Goal: Use online tool/utility: Utilize a website feature to perform a specific function

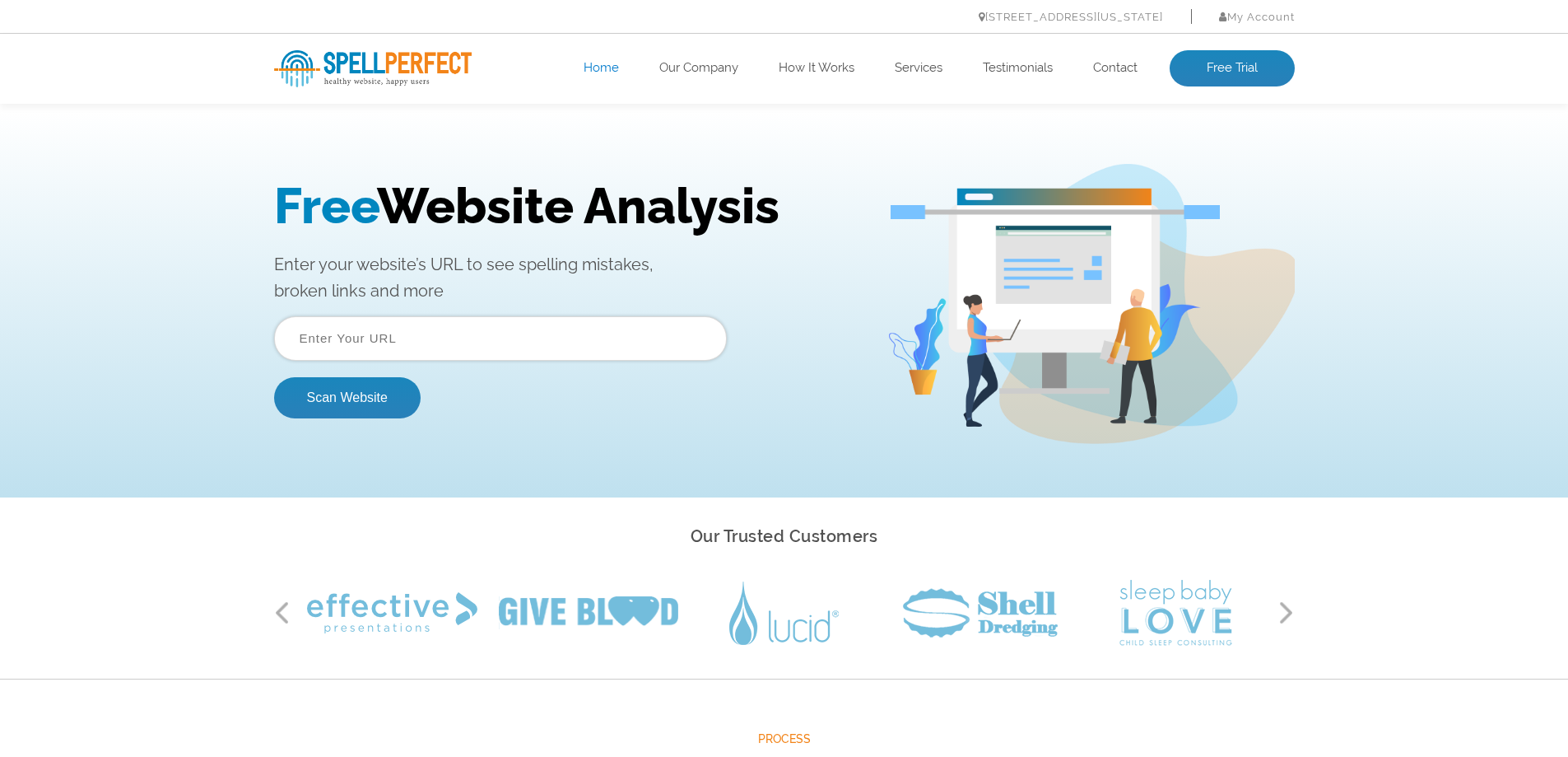
click at [350, 337] on input "text" at bounding box center [500, 338] width 453 height 44
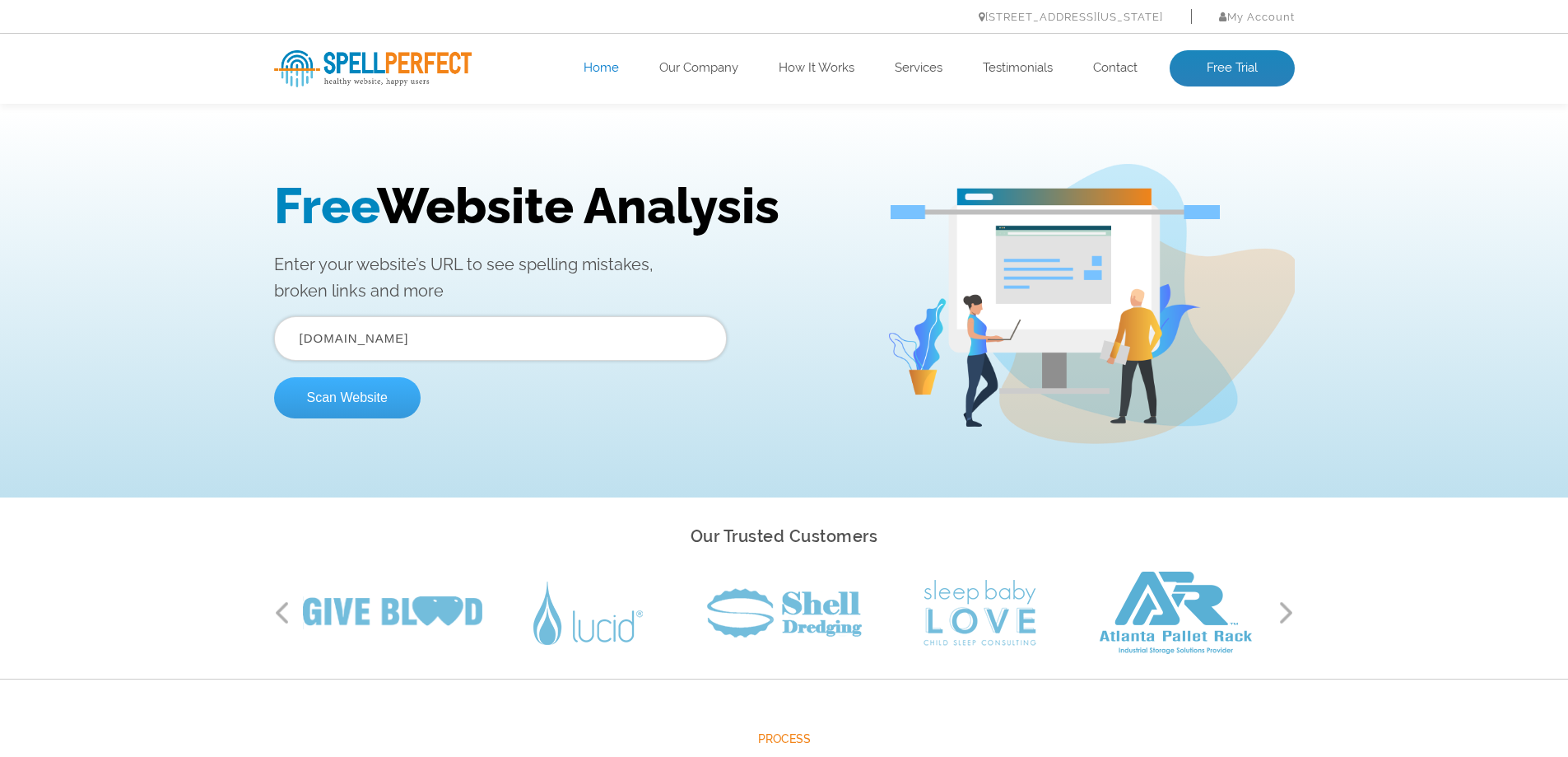
type input "www.rapashop.net"
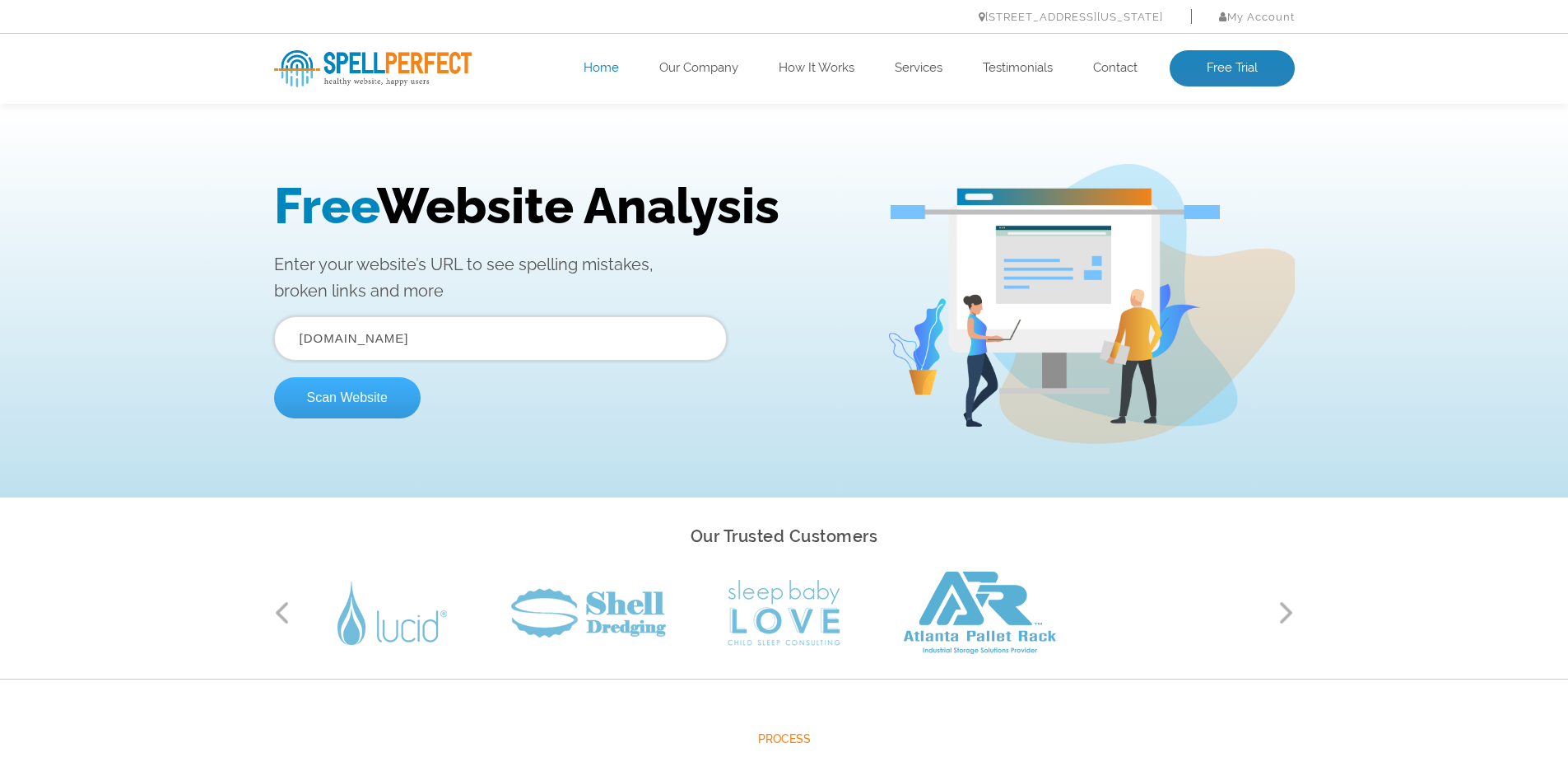
click at [344, 398] on button "Scan Website" at bounding box center [347, 398] width 147 height 41
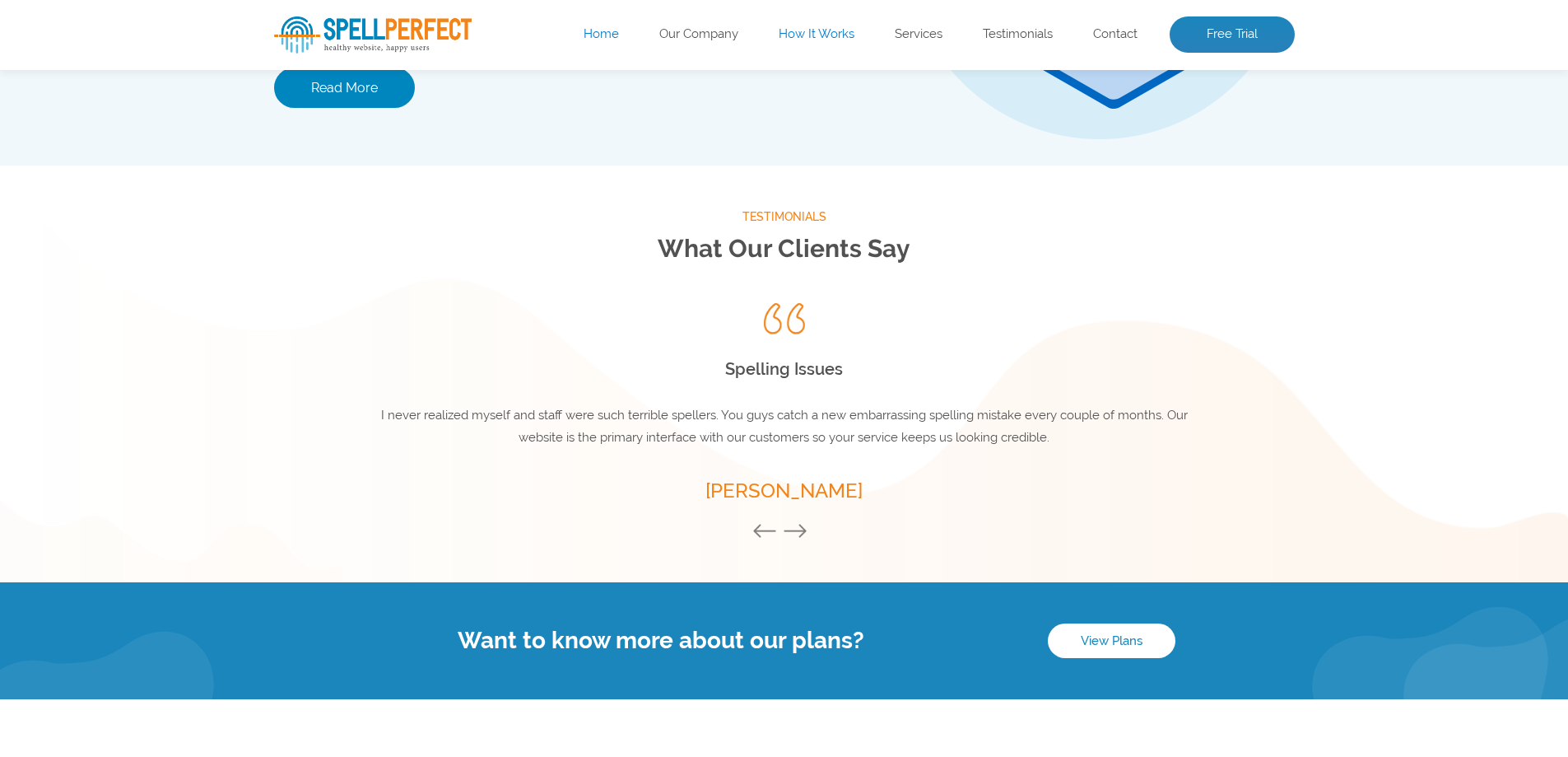
scroll to position [2092, 0]
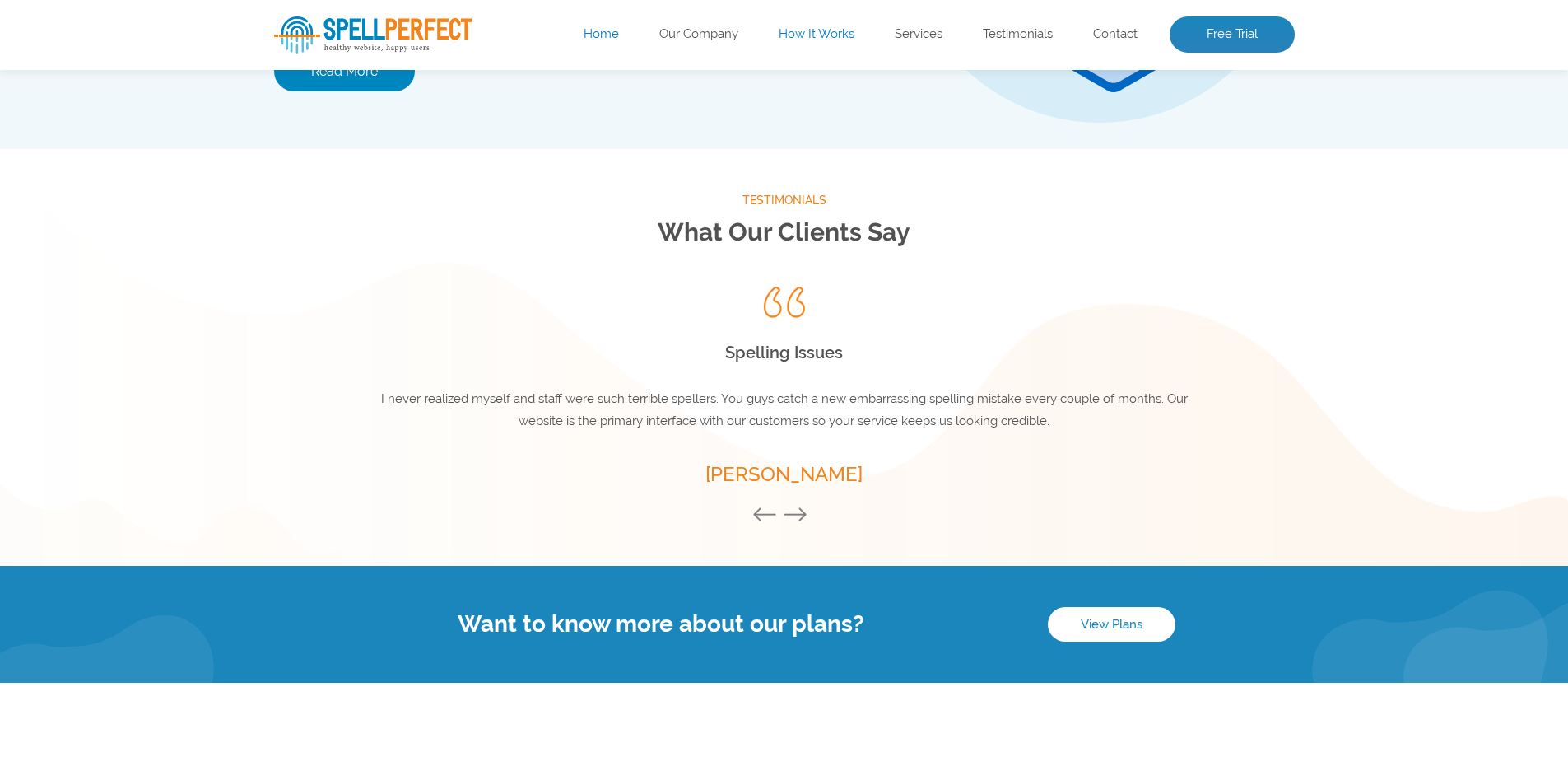
click at [797, 520] on button "Next" at bounding box center [799, 515] width 33 height 18
click at [797, 519] on button "Next" at bounding box center [799, 515] width 33 height 18
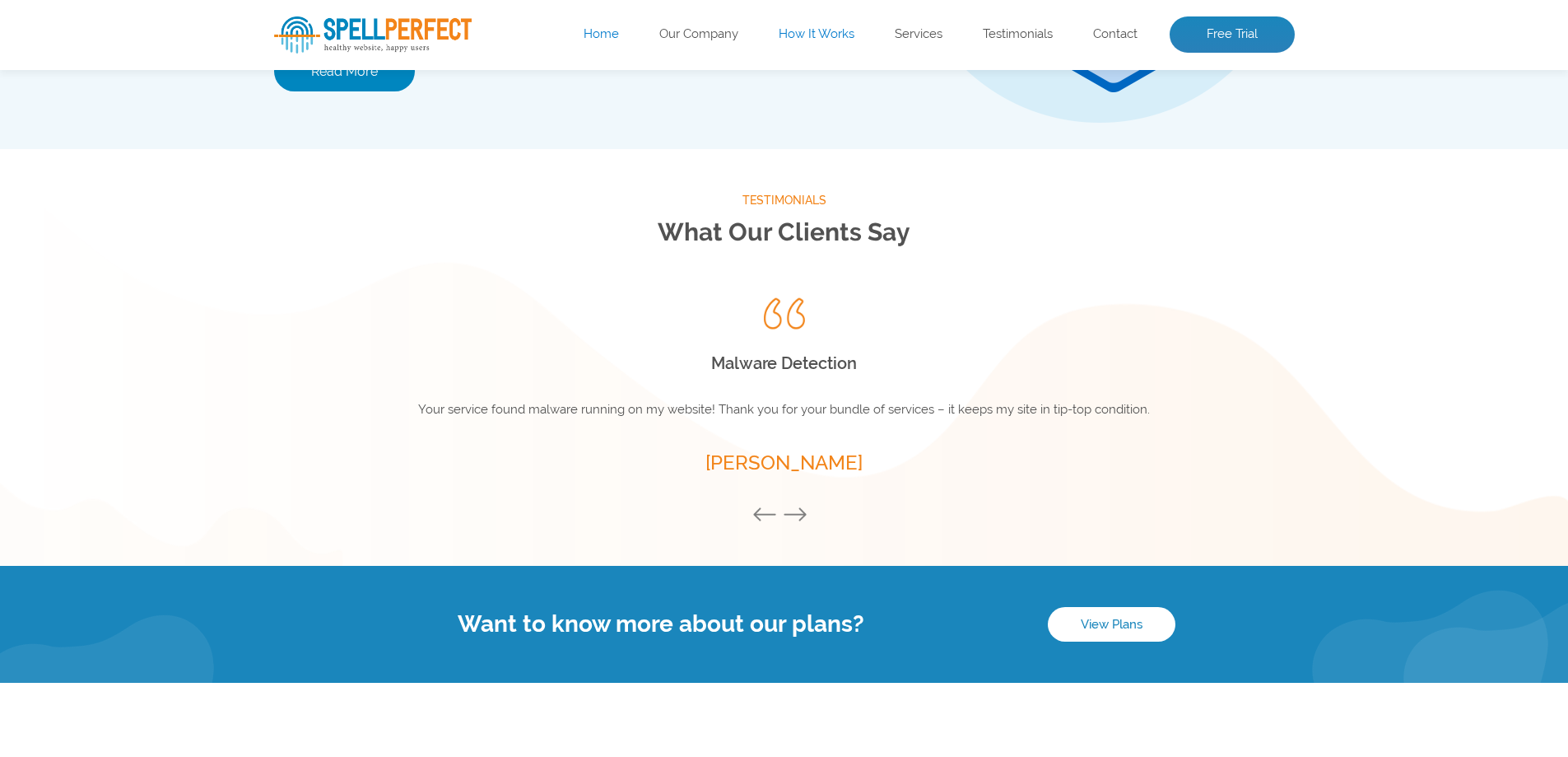
click at [797, 519] on button "Next" at bounding box center [799, 515] width 33 height 18
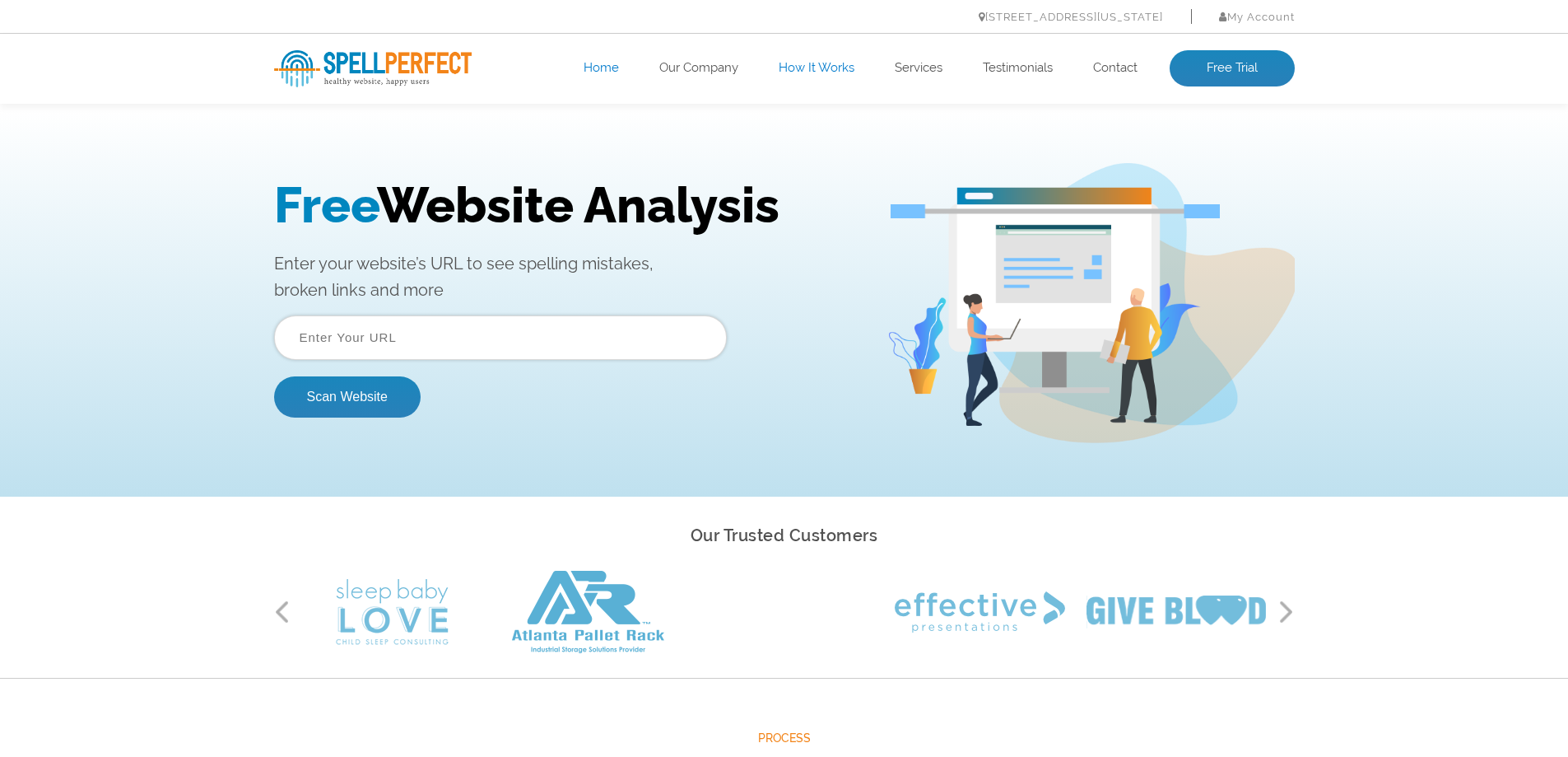
scroll to position [0, 0]
click at [911, 67] on link "Services" at bounding box center [919, 67] width 48 height 16
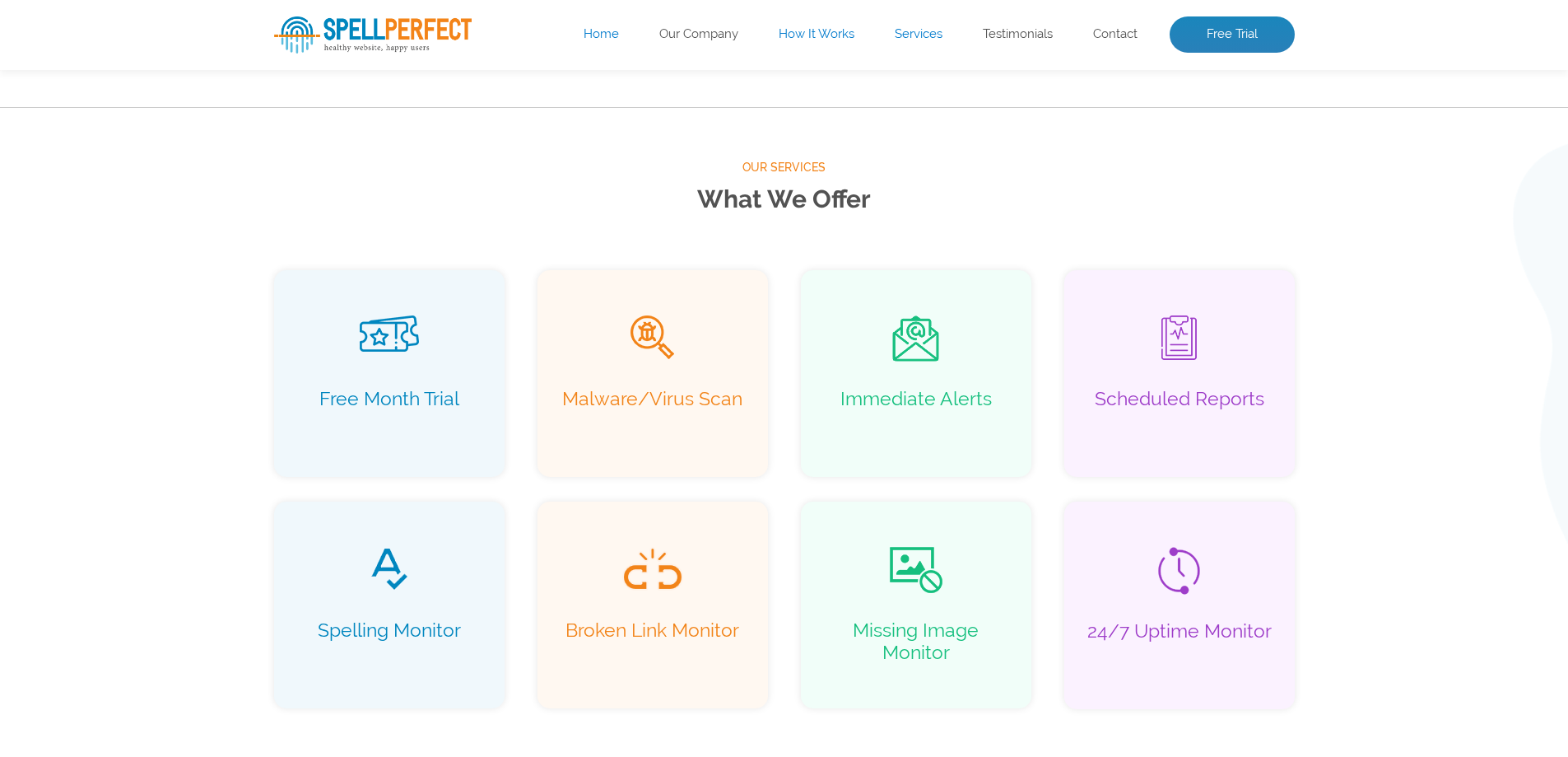
scroll to position [1061, 0]
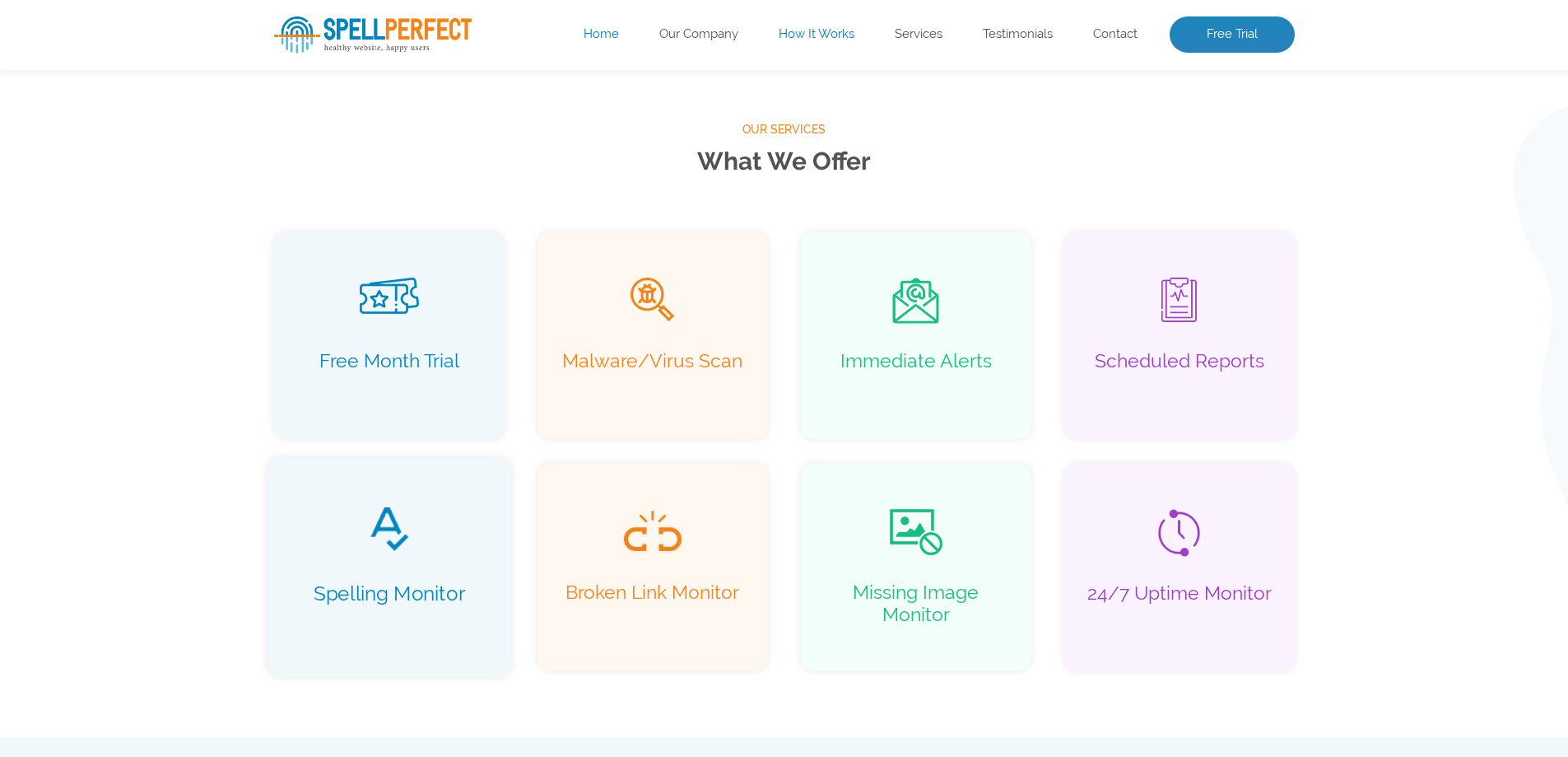
click at [376, 525] on img at bounding box center [388, 528] width 42 height 47
click at [397, 539] on img at bounding box center [388, 528] width 42 height 47
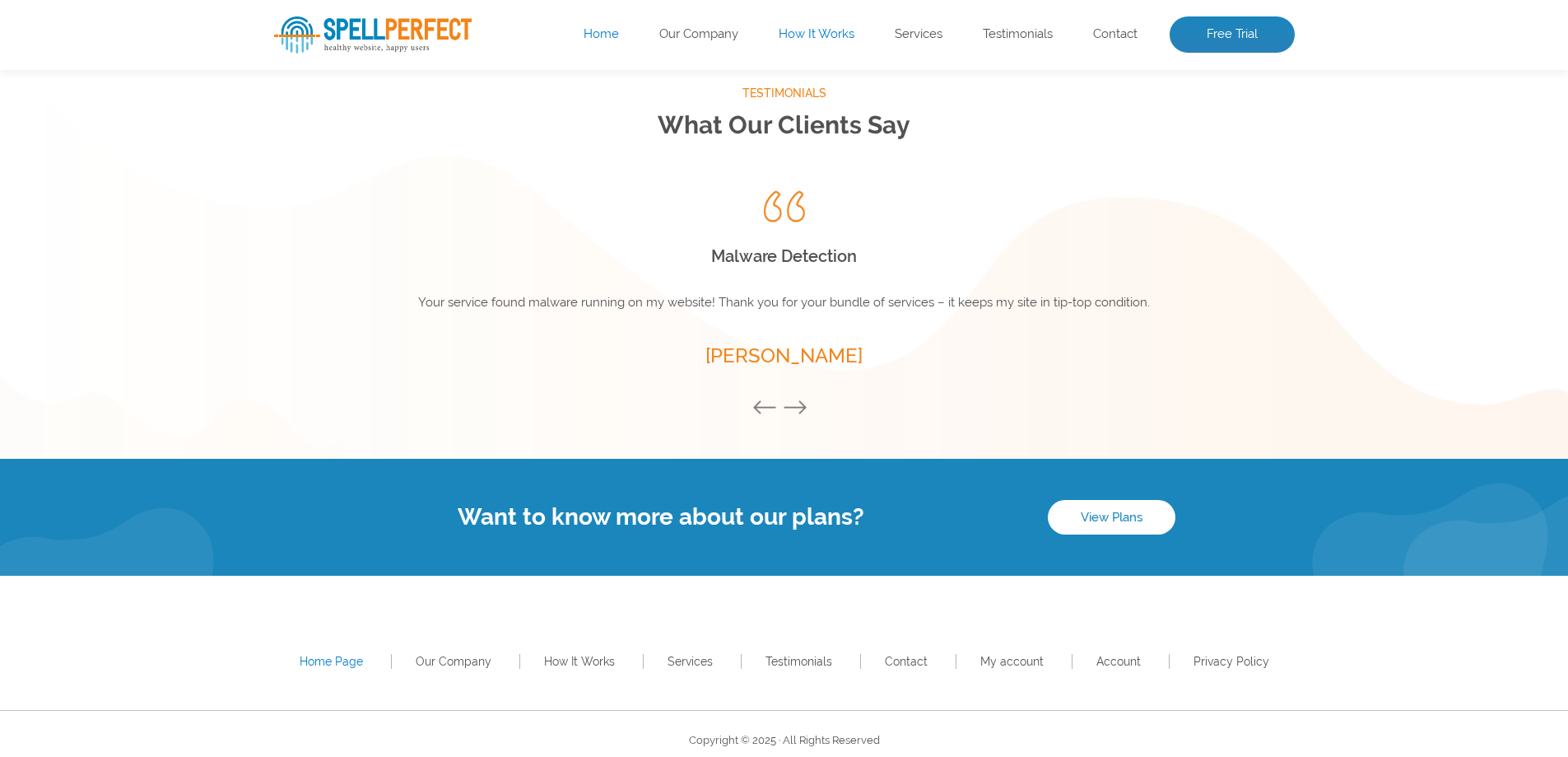
scroll to position [2210, 0]
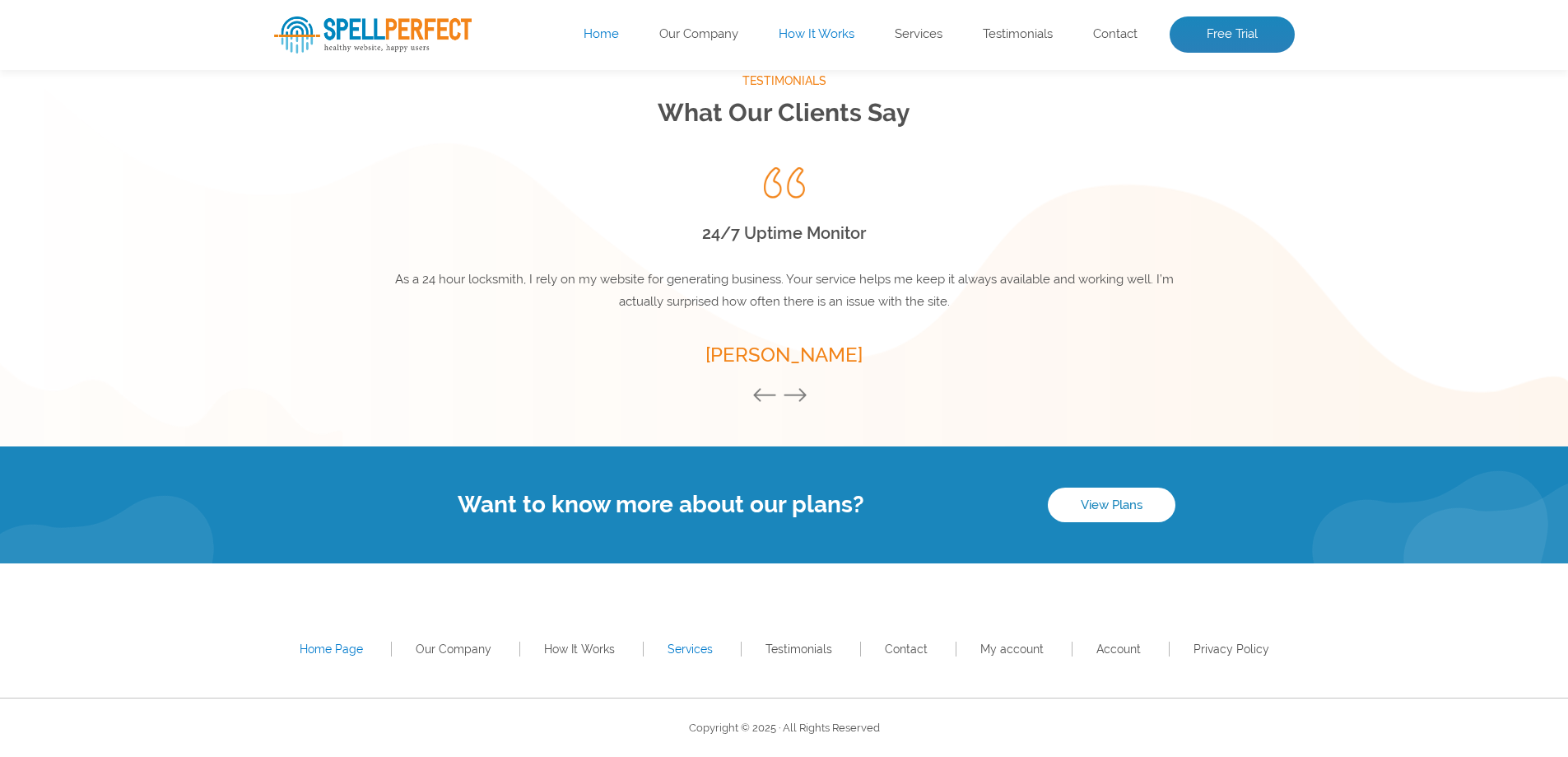
click at [683, 648] on link "Services" at bounding box center [689, 649] width 45 height 13
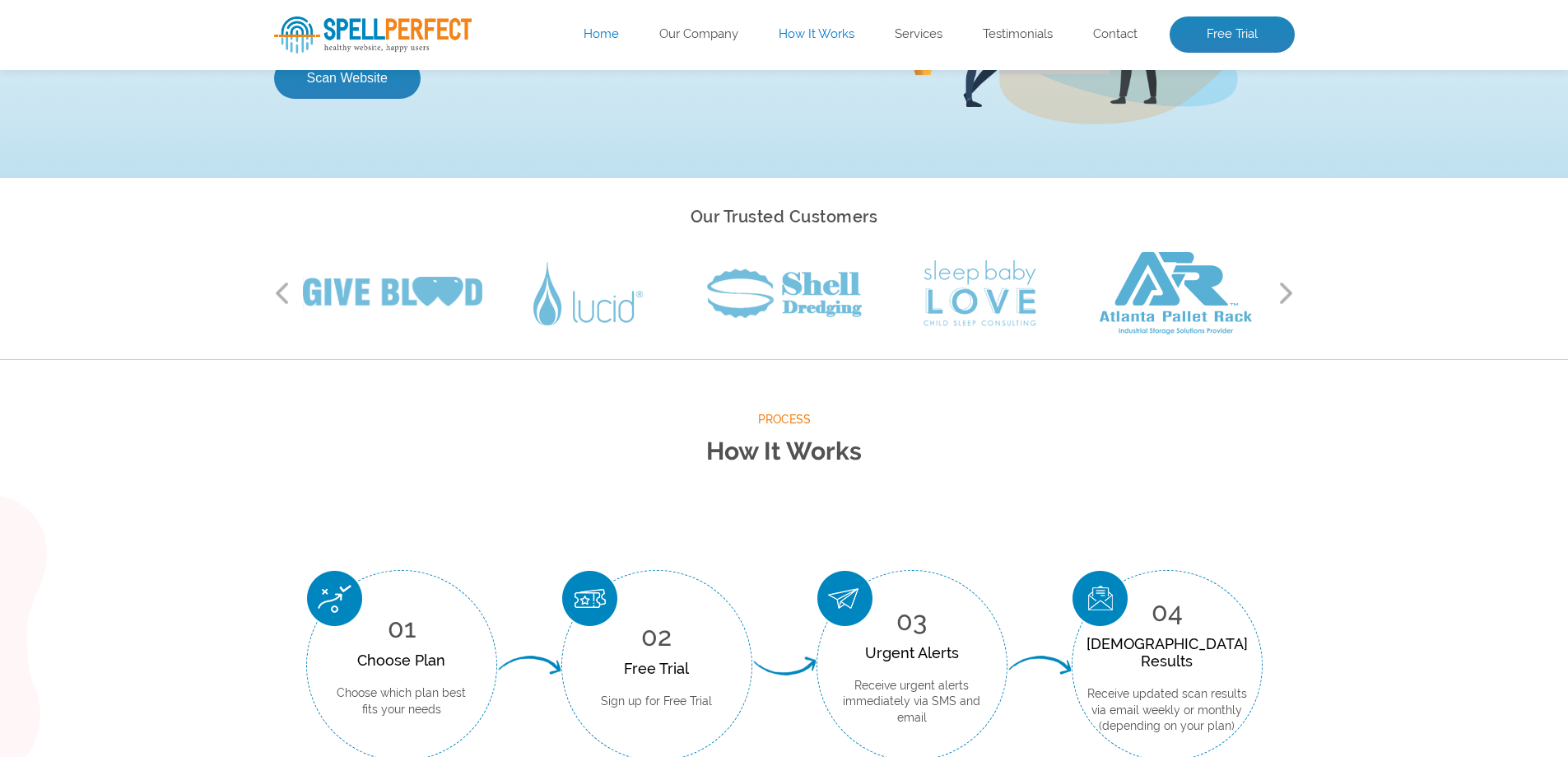
scroll to position [0, 0]
